Goal: Navigation & Orientation: Go to known website

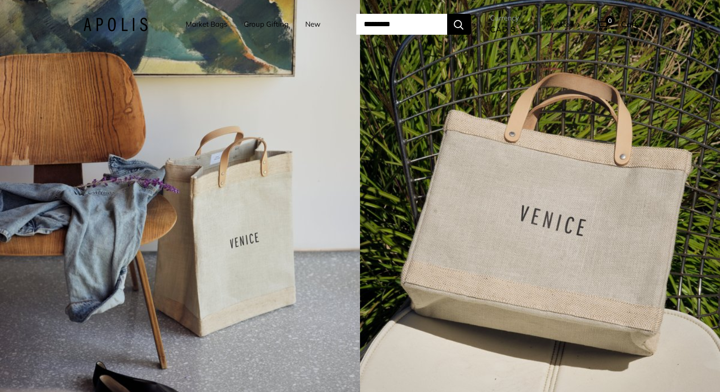
click at [125, 26] on img at bounding box center [115, 25] width 64 height 14
